Goal: Complete application form

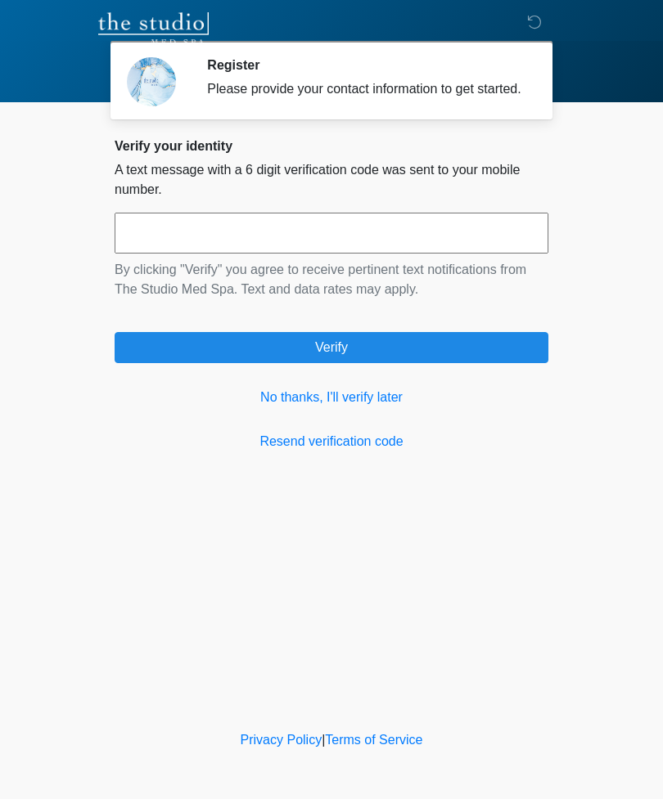
click at [513, 251] on input "text" at bounding box center [332, 233] width 434 height 41
type input "******"
click at [395, 361] on button "Verify" at bounding box center [332, 347] width 434 height 31
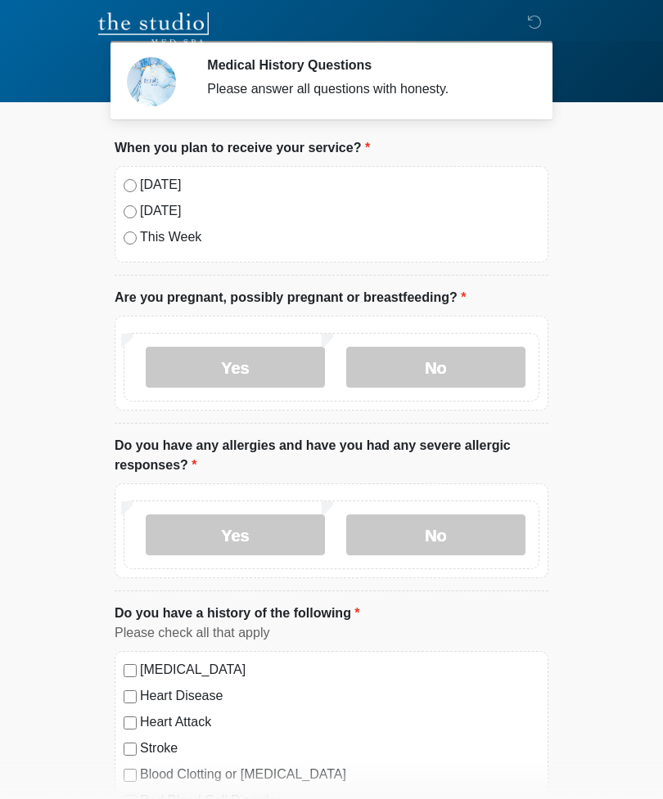
click at [128, 163] on li "When you plan to receive your service? When you plan to receive your service? […" at bounding box center [332, 206] width 434 height 137
click at [128, 162] on li "When you plan to receive your service? When you plan to receive your service? […" at bounding box center [332, 206] width 434 height 137
click at [483, 367] on label "No" at bounding box center [435, 367] width 179 height 41
click at [494, 548] on label "No" at bounding box center [435, 535] width 179 height 41
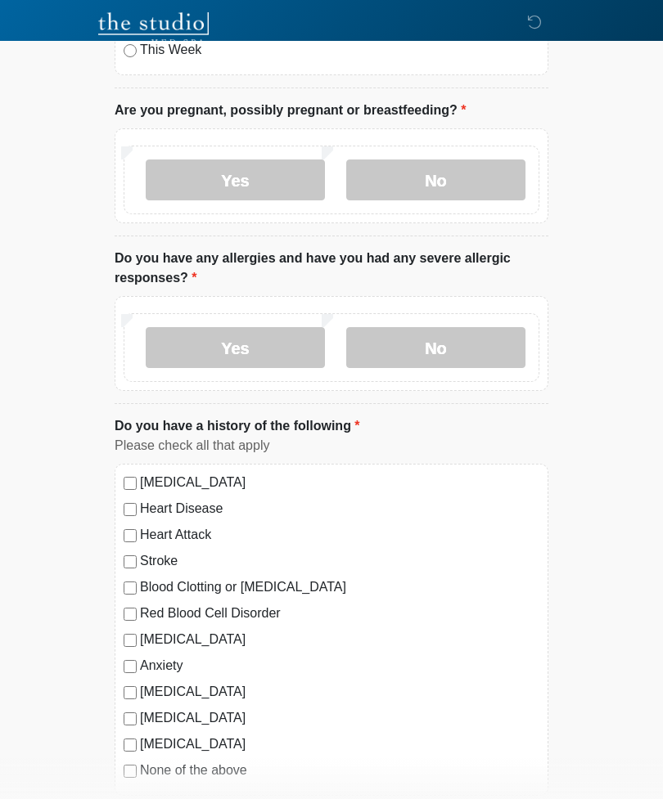
scroll to position [223, 0]
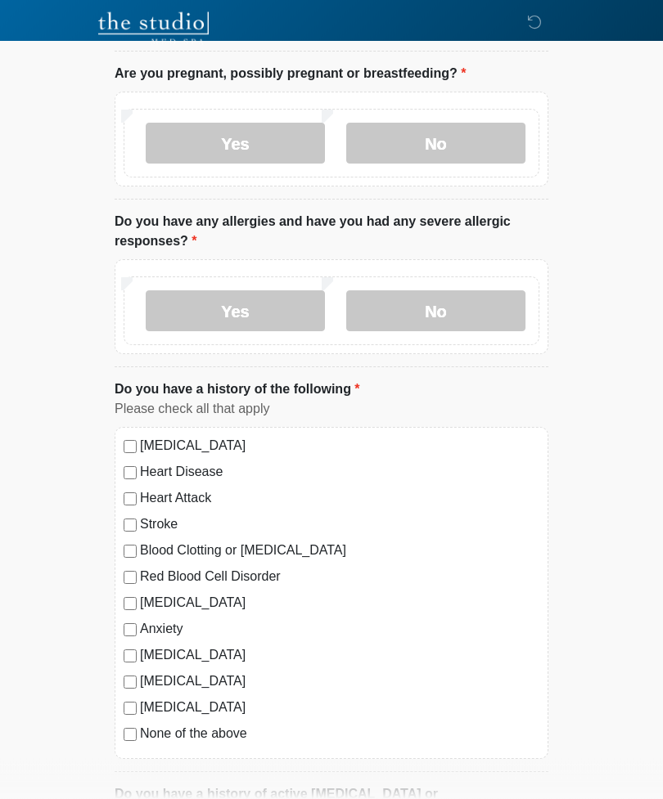
click at [230, 741] on label "None of the above" at bounding box center [339, 735] width 399 height 20
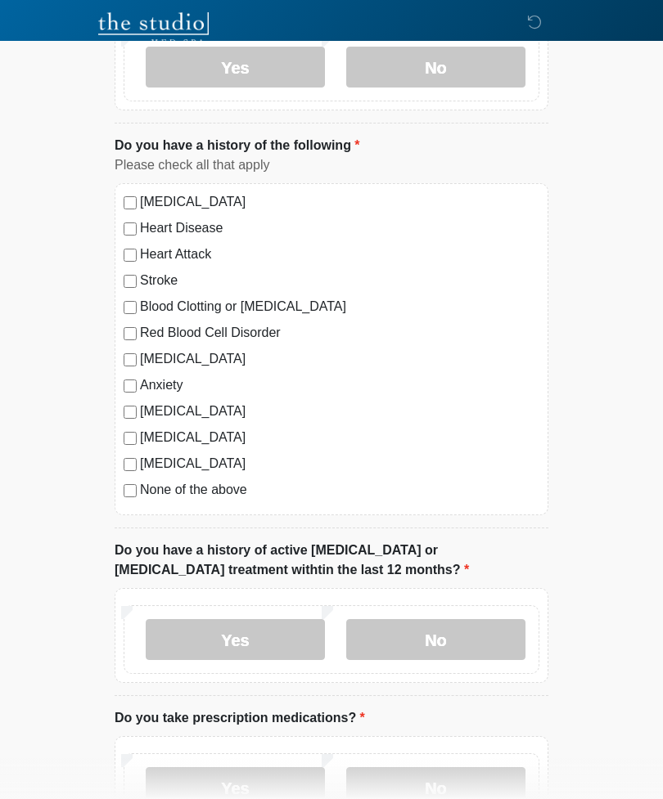
scroll to position [482, 0]
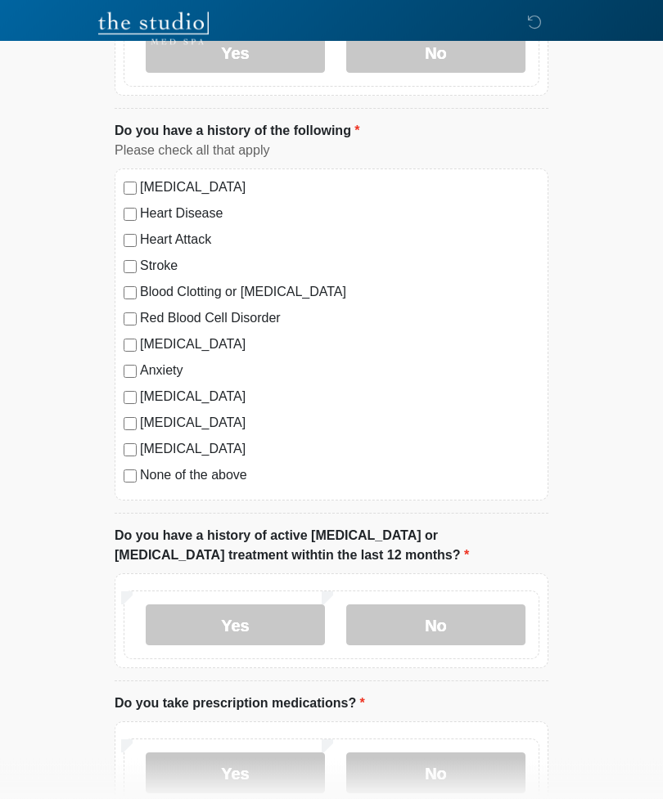
click at [488, 623] on label "No" at bounding box center [435, 625] width 179 height 41
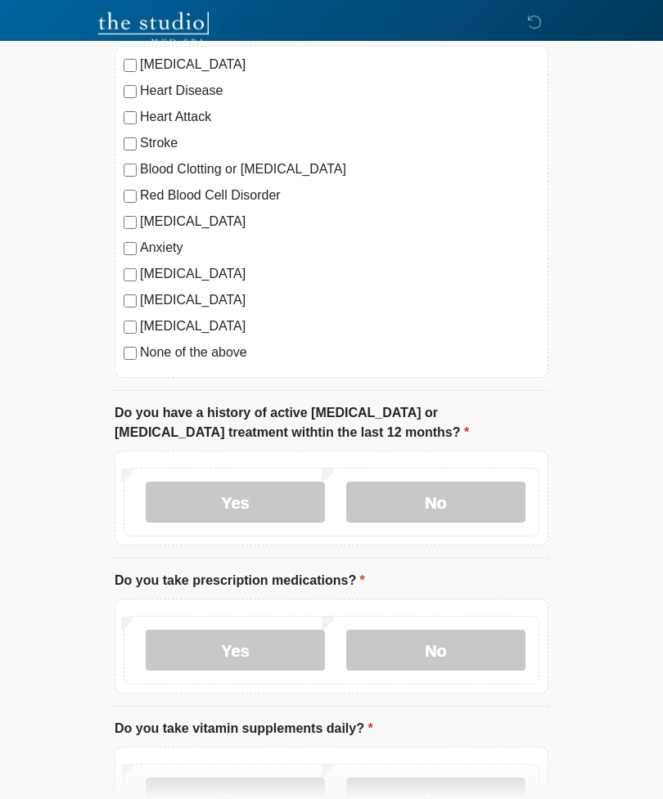
click at [487, 644] on label "No" at bounding box center [435, 651] width 179 height 41
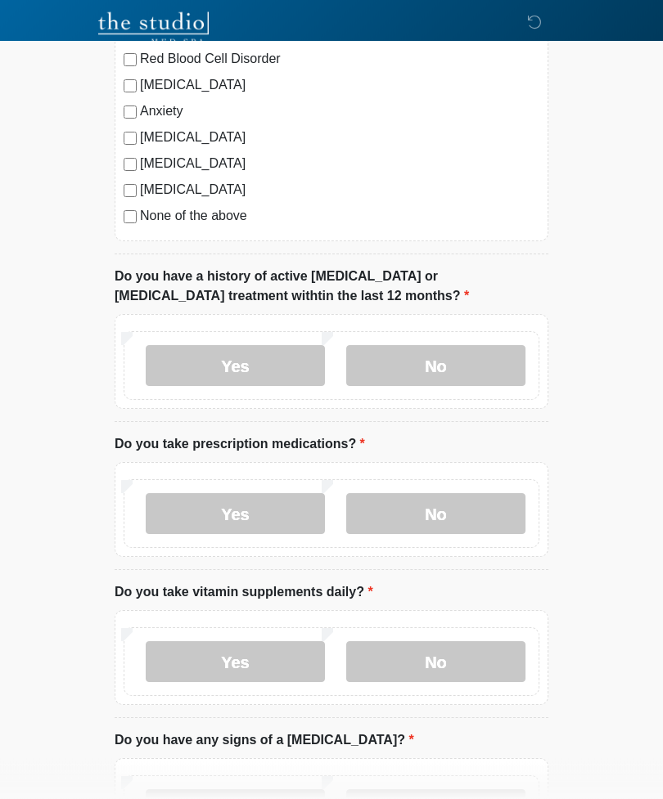
click at [488, 642] on label "No" at bounding box center [435, 662] width 179 height 41
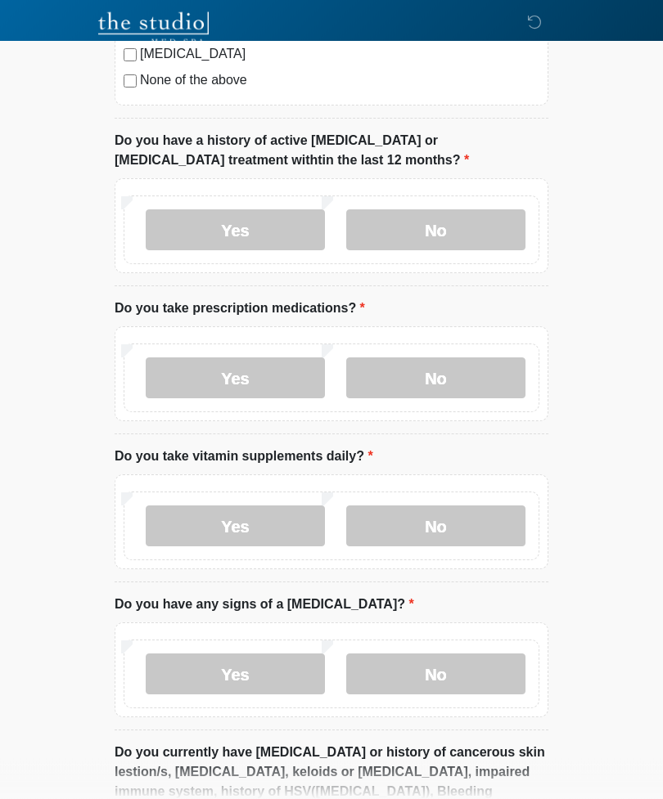
scroll to position [879, 0]
click at [488, 671] on label "No" at bounding box center [435, 673] width 179 height 41
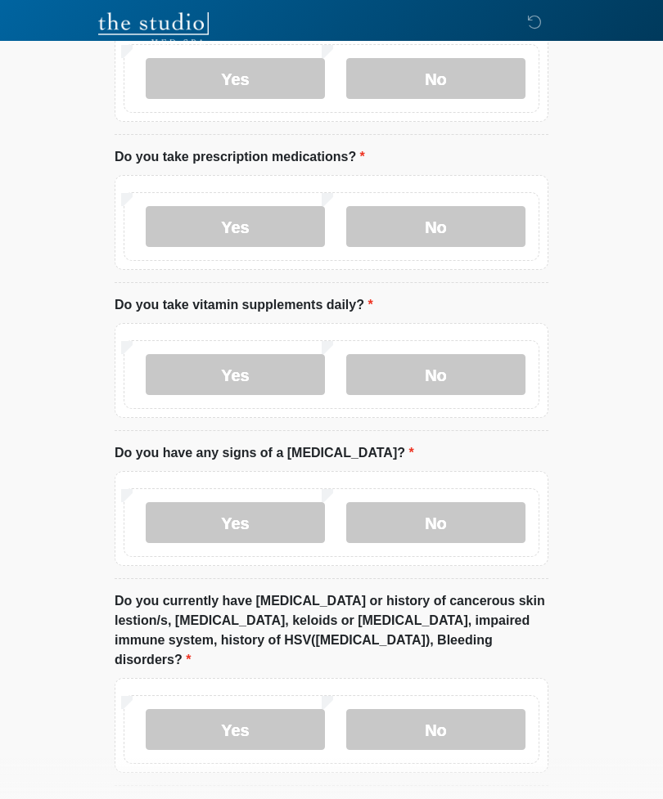
scroll to position [1069, 0]
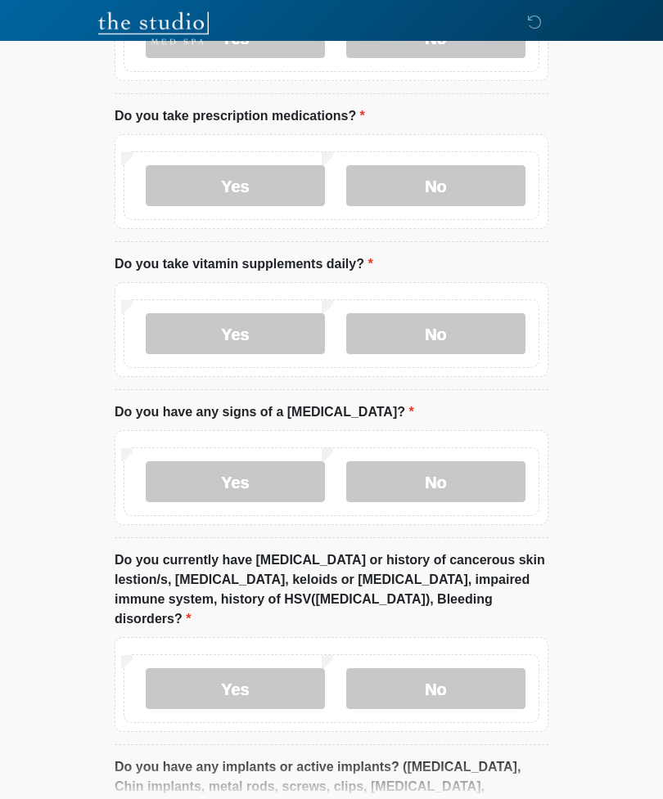
click at [484, 679] on label "No" at bounding box center [435, 689] width 179 height 41
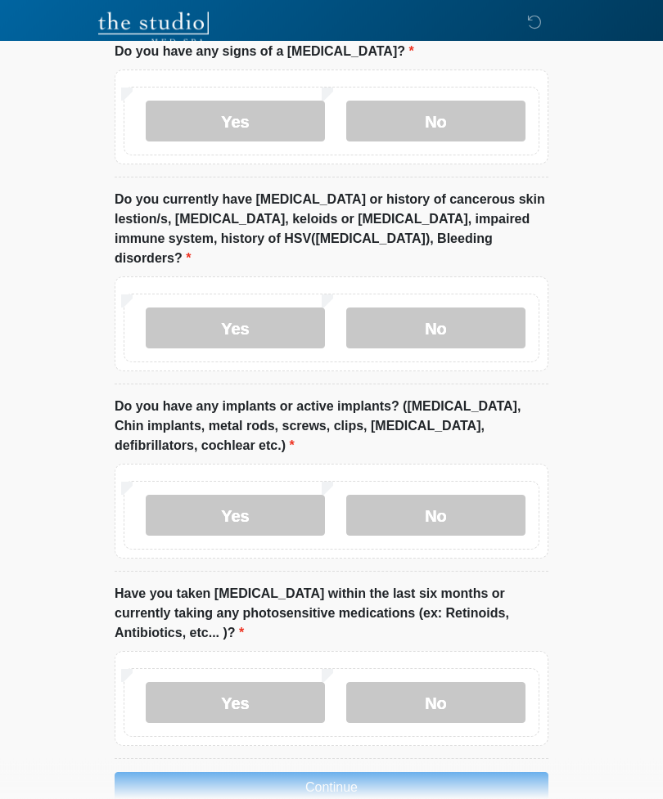
scroll to position [1429, 0]
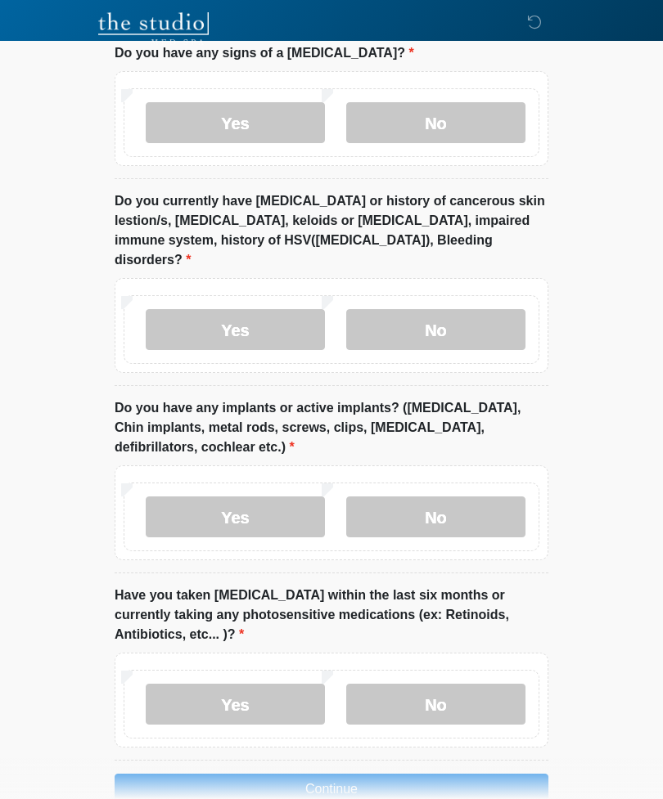
click at [514, 506] on label "No" at bounding box center [435, 517] width 179 height 41
click at [483, 684] on label "No" at bounding box center [435, 704] width 179 height 41
click at [512, 774] on button "Continue" at bounding box center [332, 789] width 434 height 31
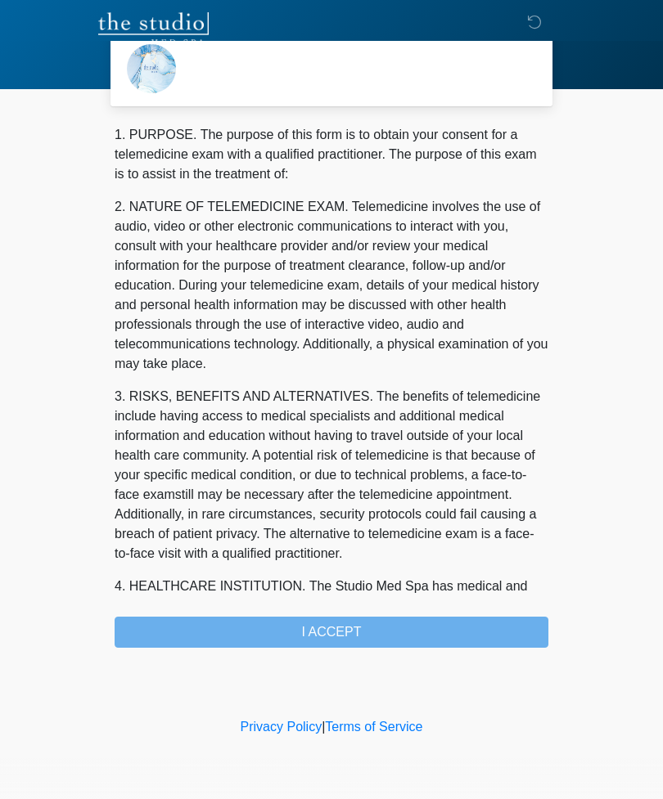
scroll to position [0, 0]
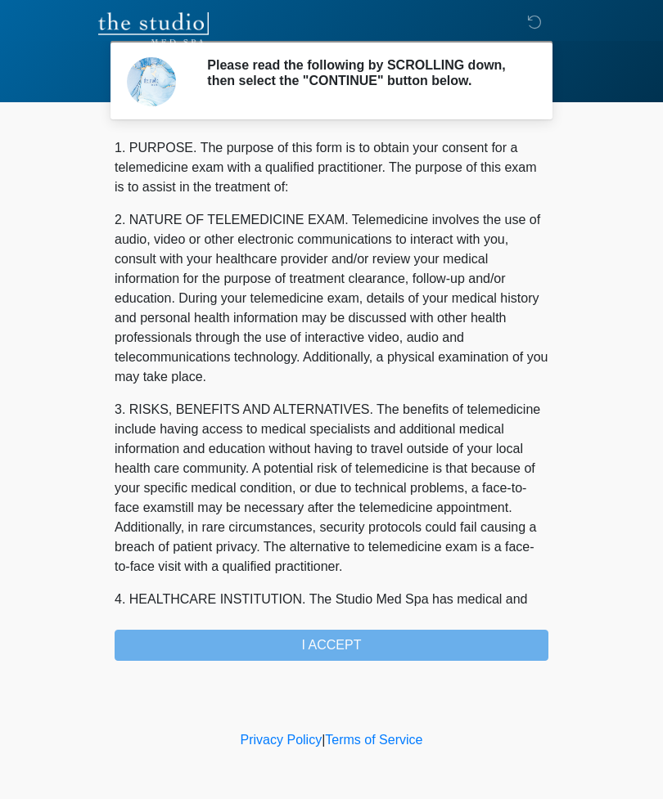
click at [485, 653] on div "1. PURPOSE. The purpose of this form is to obtain your consent for a telemedici…" at bounding box center [332, 399] width 434 height 523
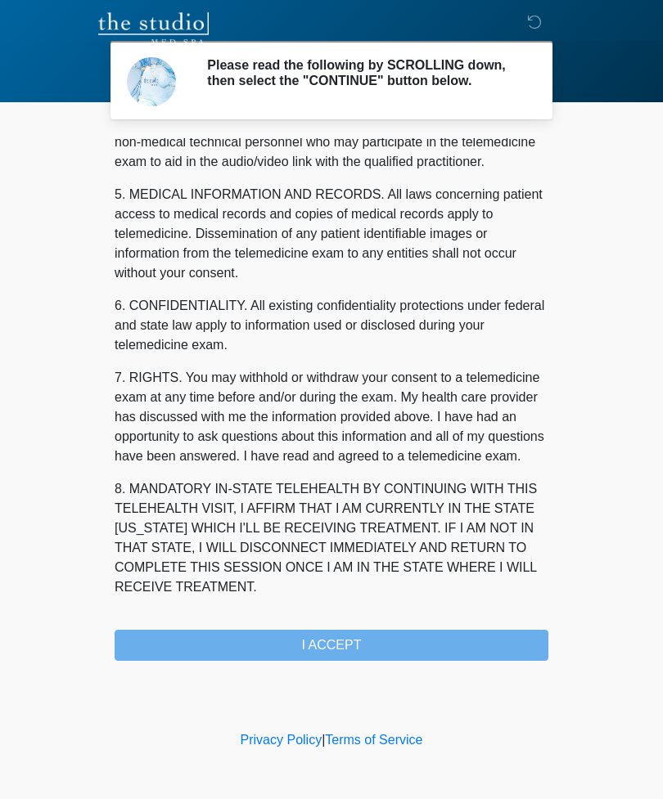
scroll to position [497, 0]
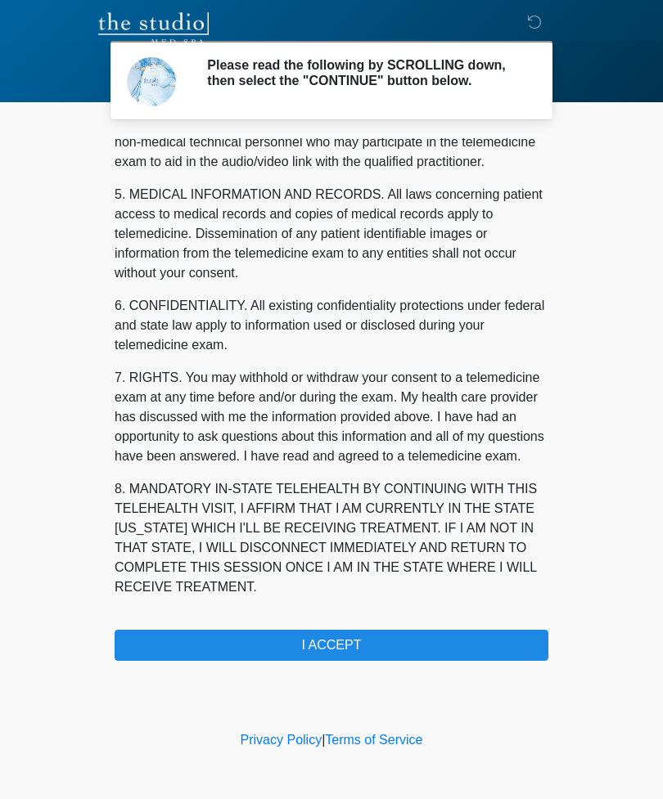
click at [381, 646] on button "I ACCEPT" at bounding box center [332, 645] width 434 height 31
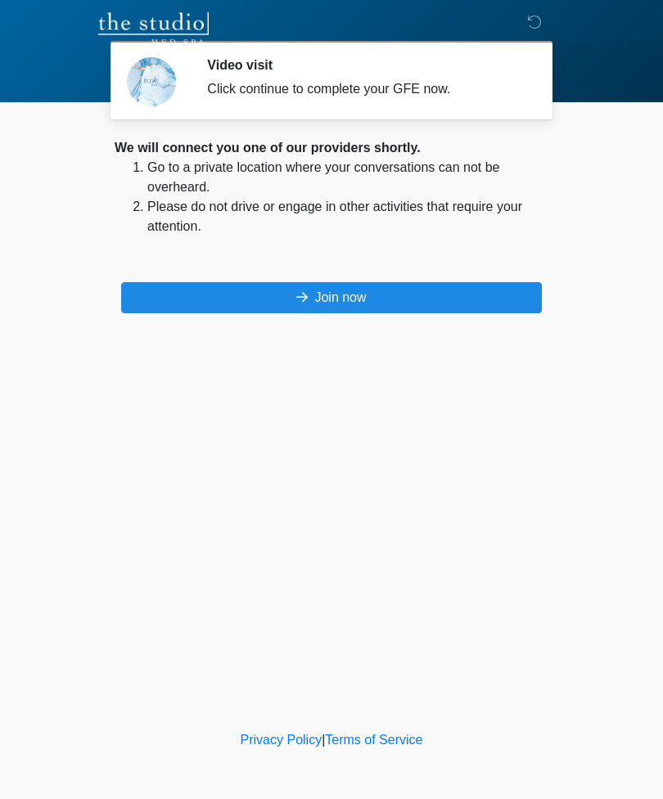
click at [406, 294] on button "Join now" at bounding box center [331, 297] width 420 height 31
